Goal: Information Seeking & Learning: Learn about a topic

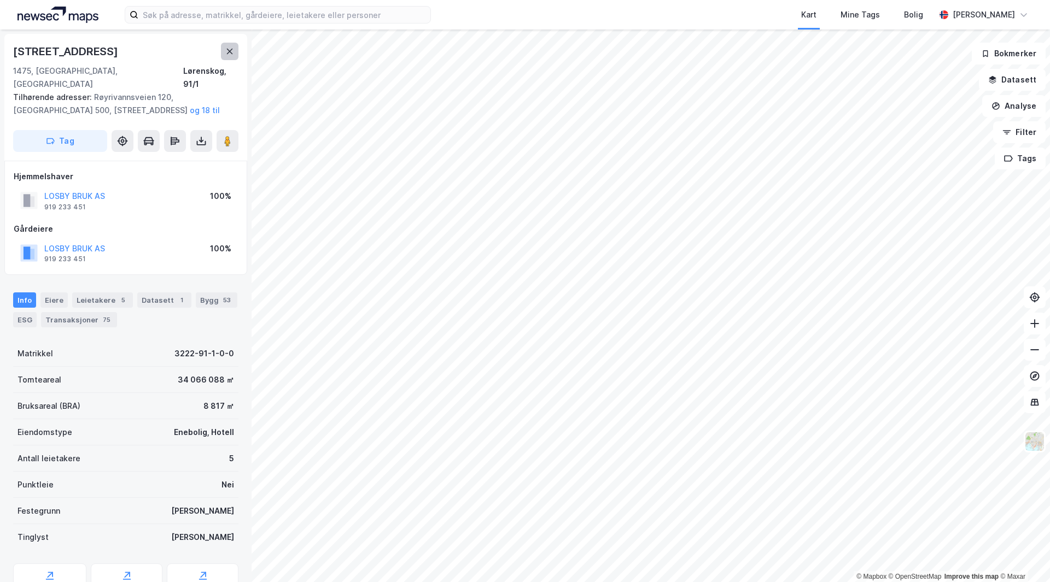
click at [239, 51] on div "Røyrivannsveien 105 1475, [GEOGRAPHIC_DATA], [STREET_ADDRESS] Tilhørende adress…" at bounding box center [125, 97] width 243 height 127
click at [231, 55] on icon at bounding box center [229, 51] width 9 height 9
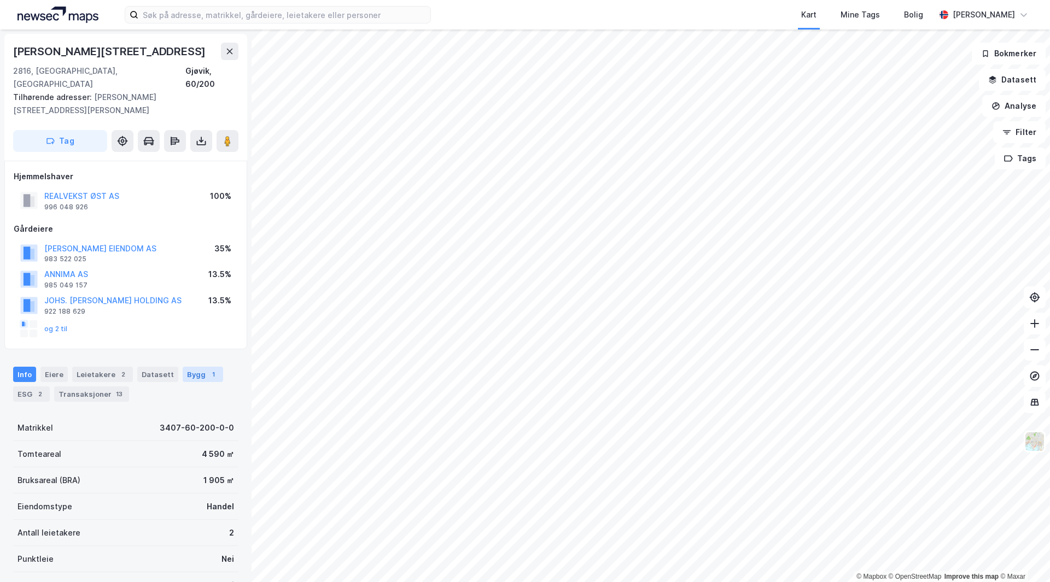
click at [208, 369] on div "1" at bounding box center [213, 374] width 11 height 11
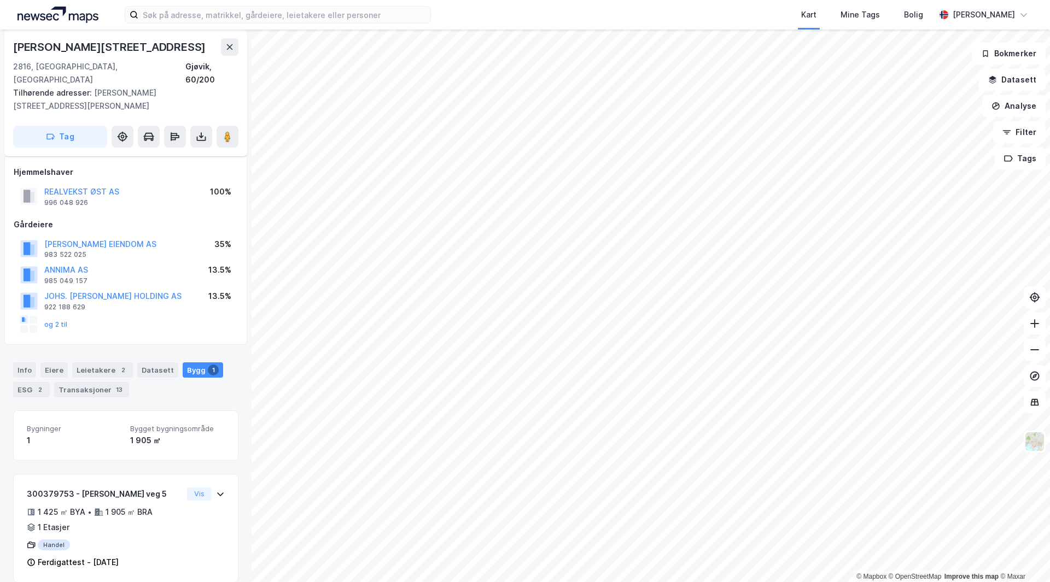
scroll to position [5, 0]
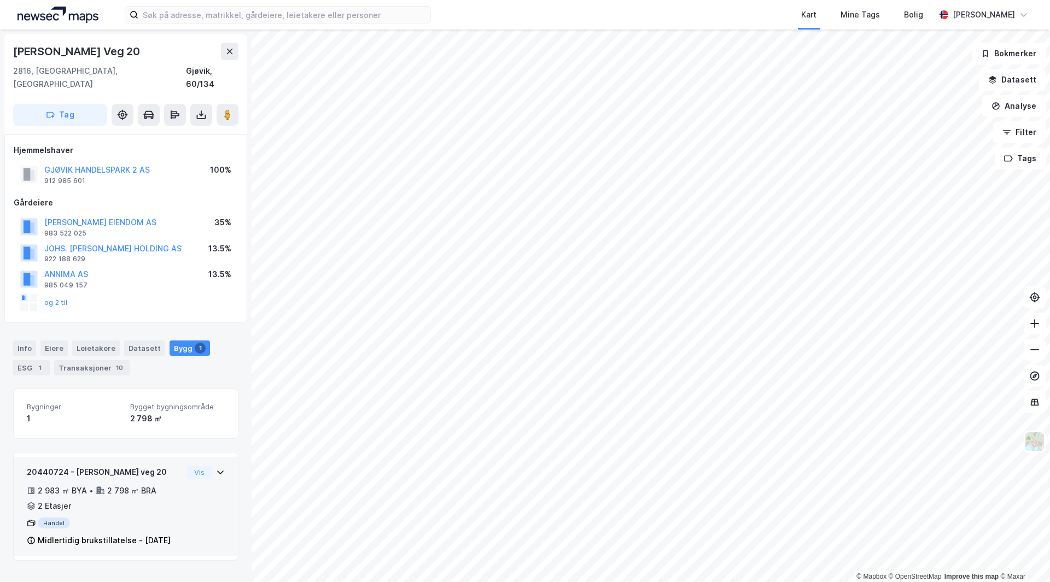
click at [217, 459] on div "20440724 - [PERSON_NAME] veg 20 2 983 ㎡ BYA • 2 798 ㎡ BRA • 2 Etasjer Handel Mi…" at bounding box center [126, 506] width 224 height 99
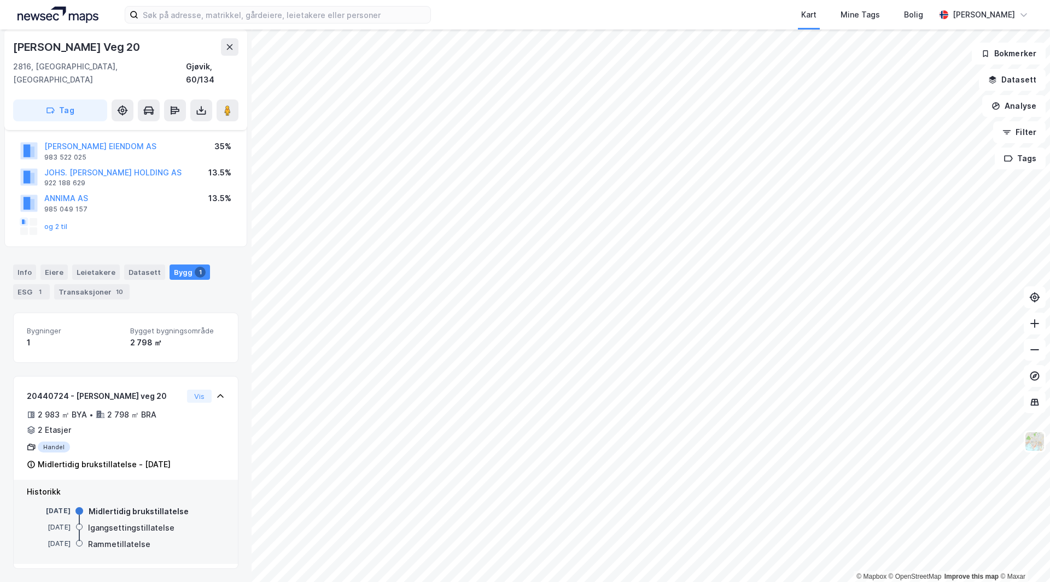
click at [138, 336] on div "2 798 ㎡" at bounding box center [177, 342] width 95 height 13
click at [155, 336] on div "2 798 ㎡" at bounding box center [177, 342] width 95 height 13
click at [50, 424] on div "2 Etasjer" at bounding box center [54, 430] width 33 height 13
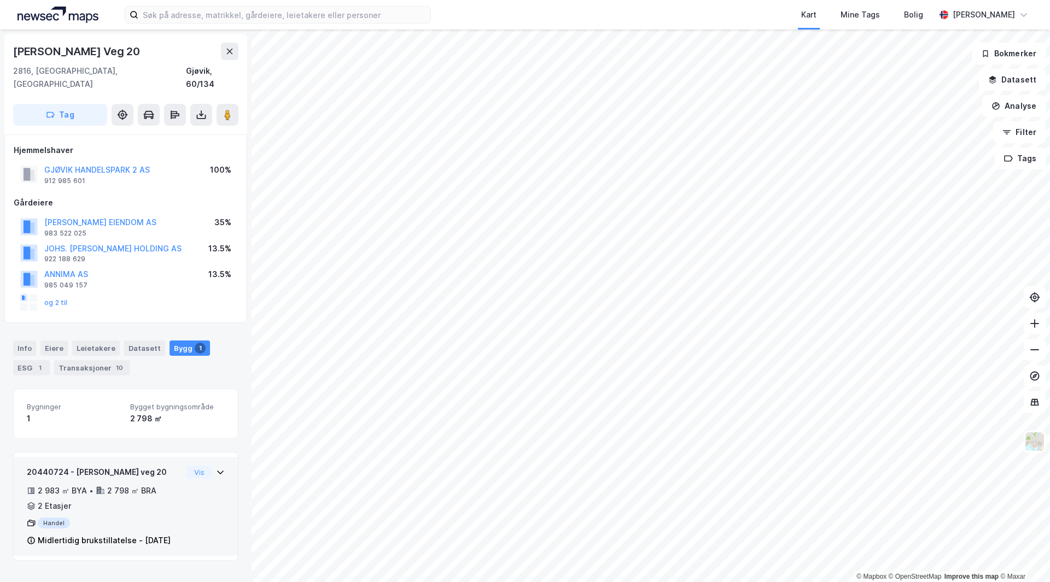
scroll to position [0, 0]
click at [153, 412] on div "2 798 ㎡" at bounding box center [177, 418] width 95 height 13
click at [186, 341] on div "Bygg 1" at bounding box center [189, 348] width 40 height 15
click at [149, 389] on div "Bygninger 1 Bygget bygningsområde 2 798 ㎡" at bounding box center [125, 414] width 225 height 50
click at [149, 412] on div "2 798 ㎡" at bounding box center [177, 418] width 95 height 13
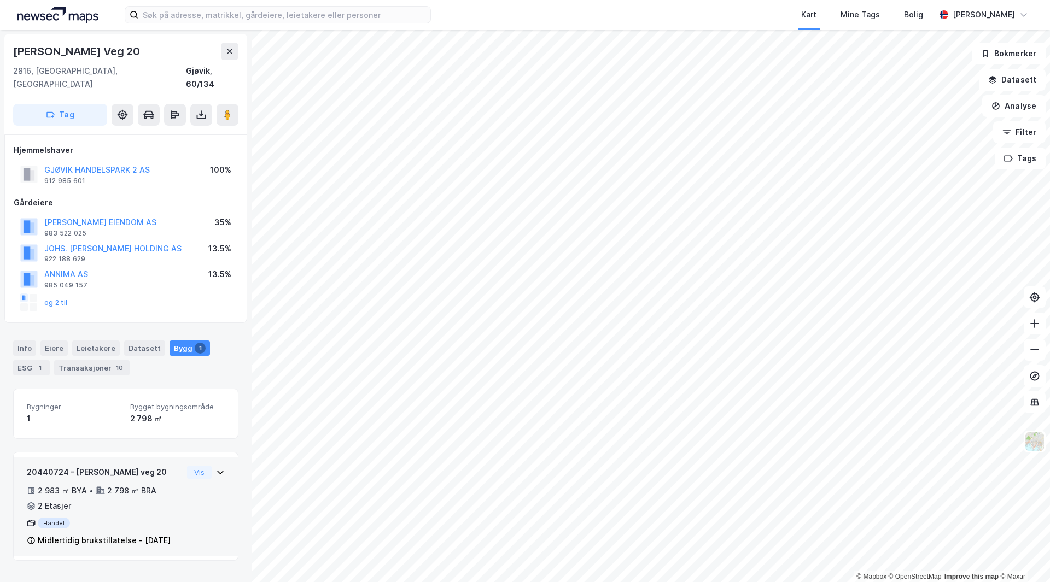
click at [205, 466] on div "Vis" at bounding box center [206, 472] width 38 height 13
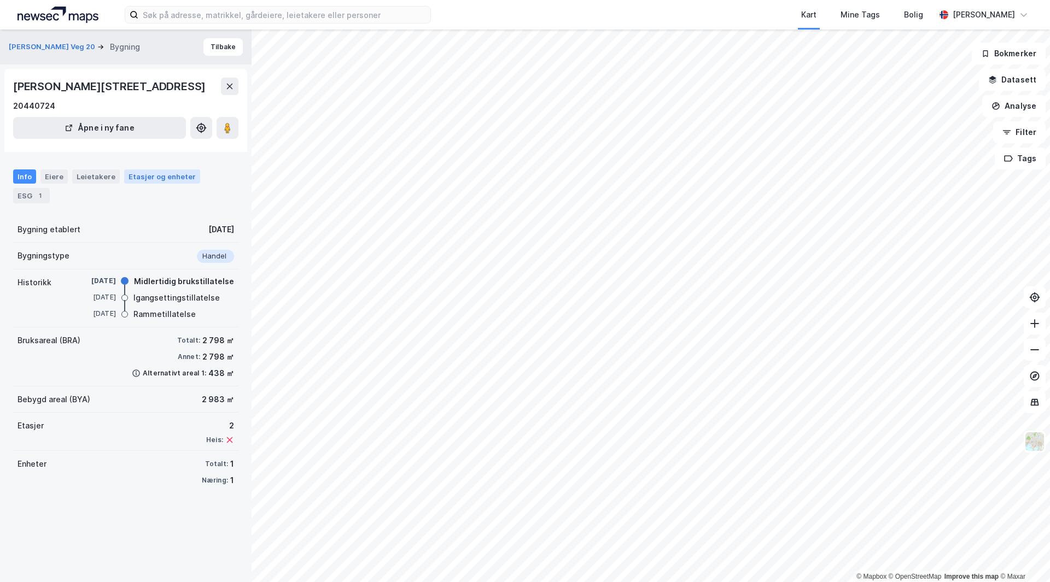
click at [141, 181] on div "Etasjer og enheter" at bounding box center [161, 177] width 67 height 10
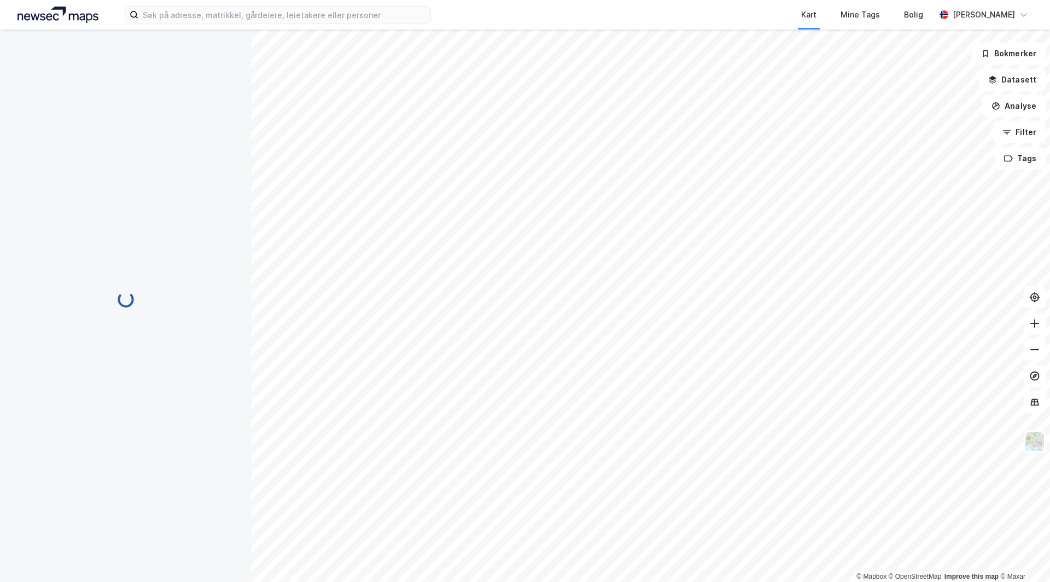
scroll to position [5, 0]
